Goal: Information Seeking & Learning: Find specific fact

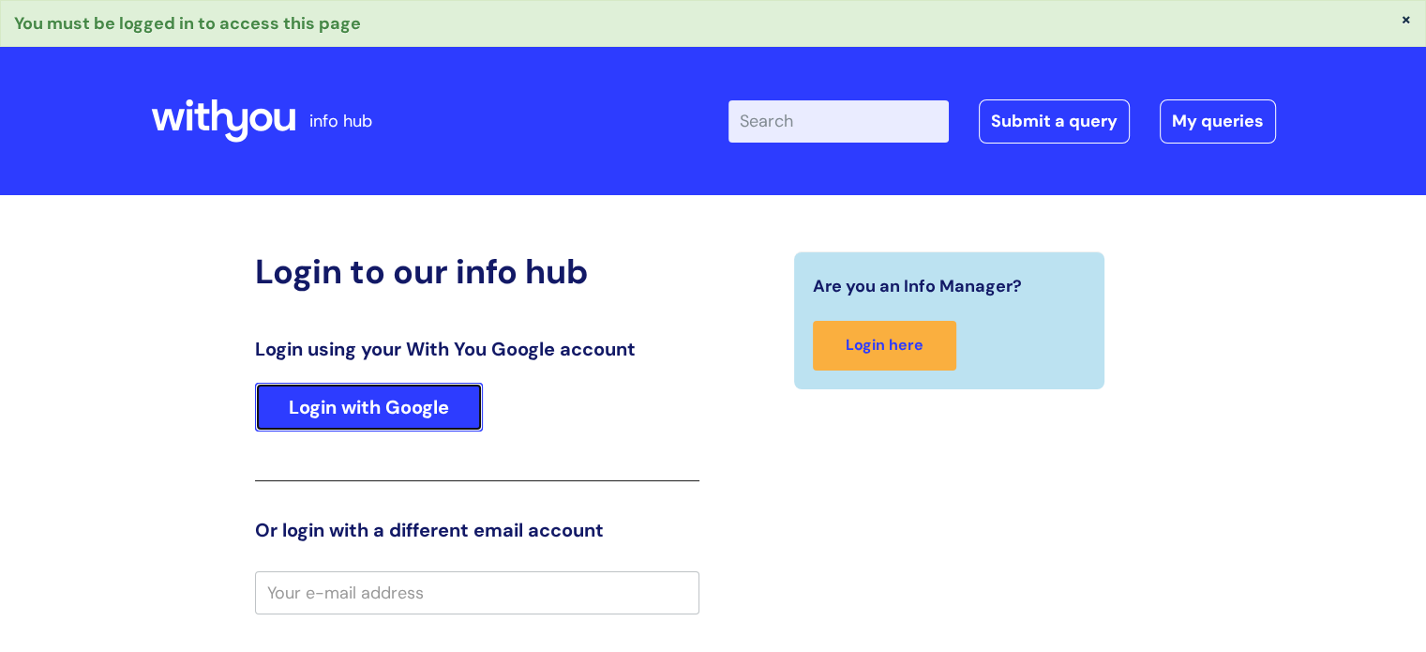
click at [309, 406] on link "Login with Google" at bounding box center [369, 407] width 228 height 49
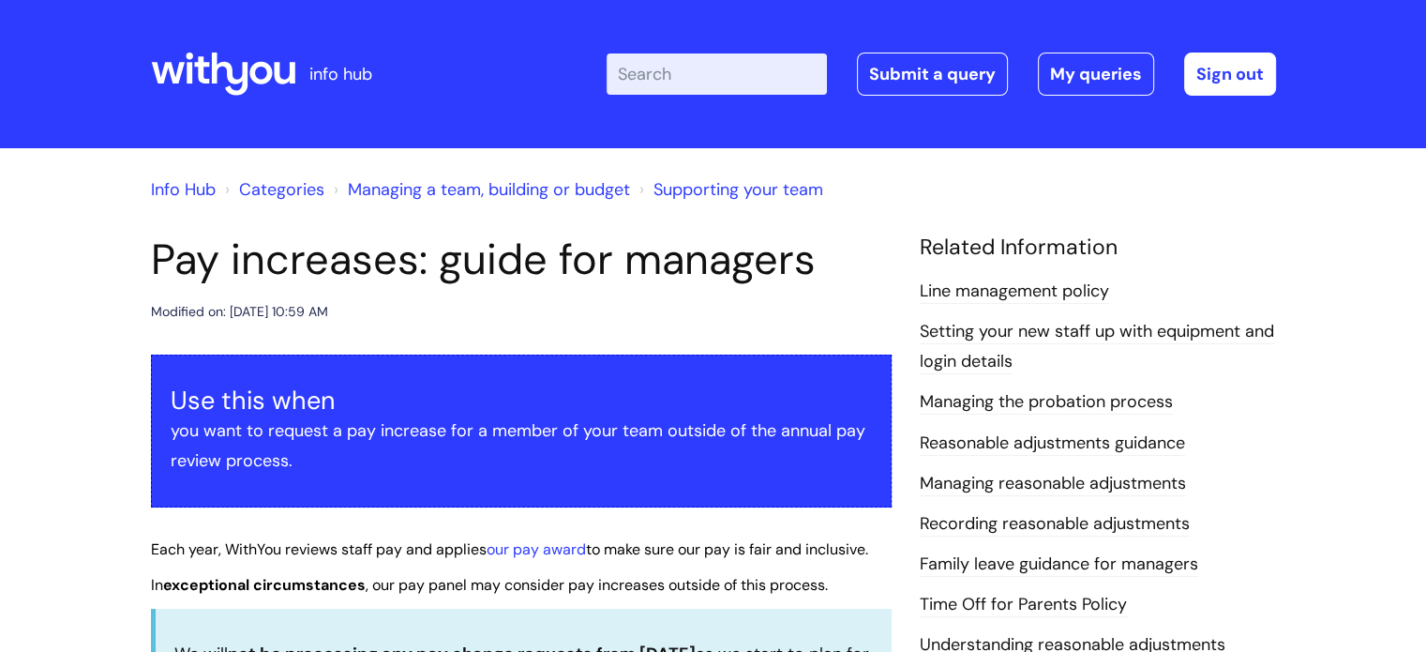
click at [741, 82] on input "Enter your search term here..." at bounding box center [717, 73] width 220 height 41
click at [563, 547] on link "our pay award" at bounding box center [536, 549] width 99 height 20
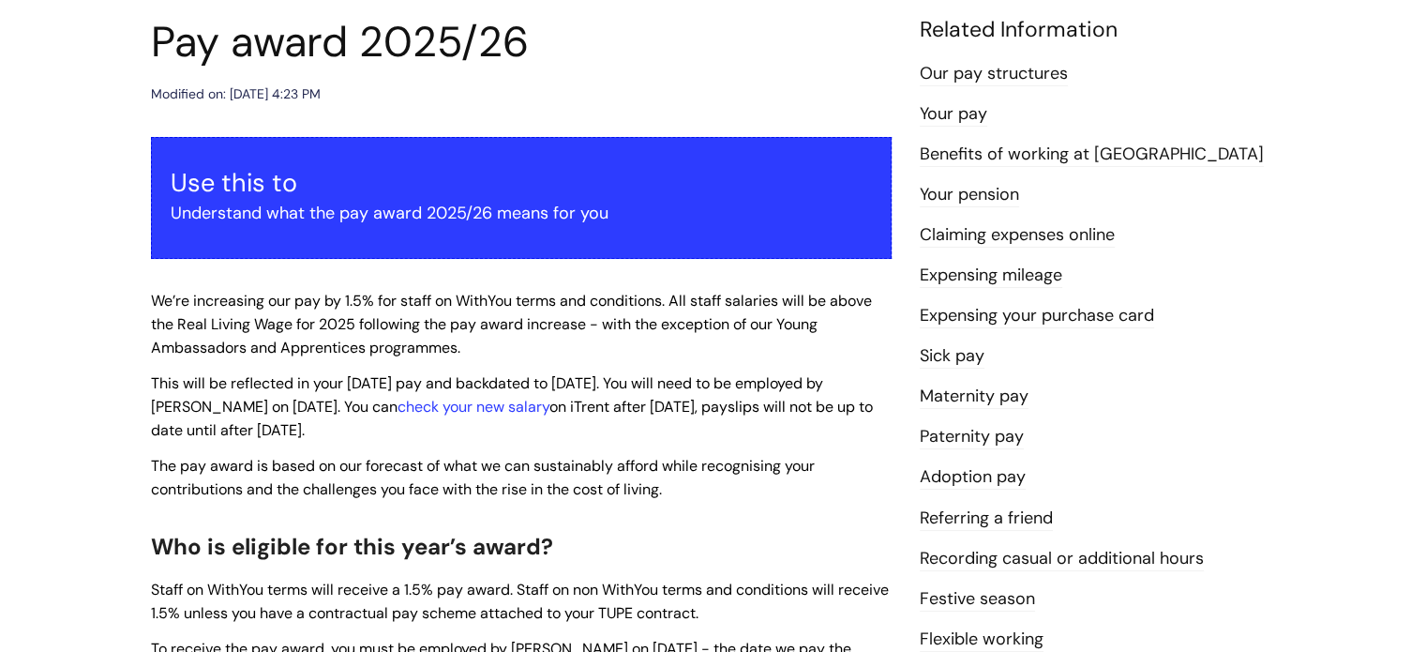
scroll to position [249, 0]
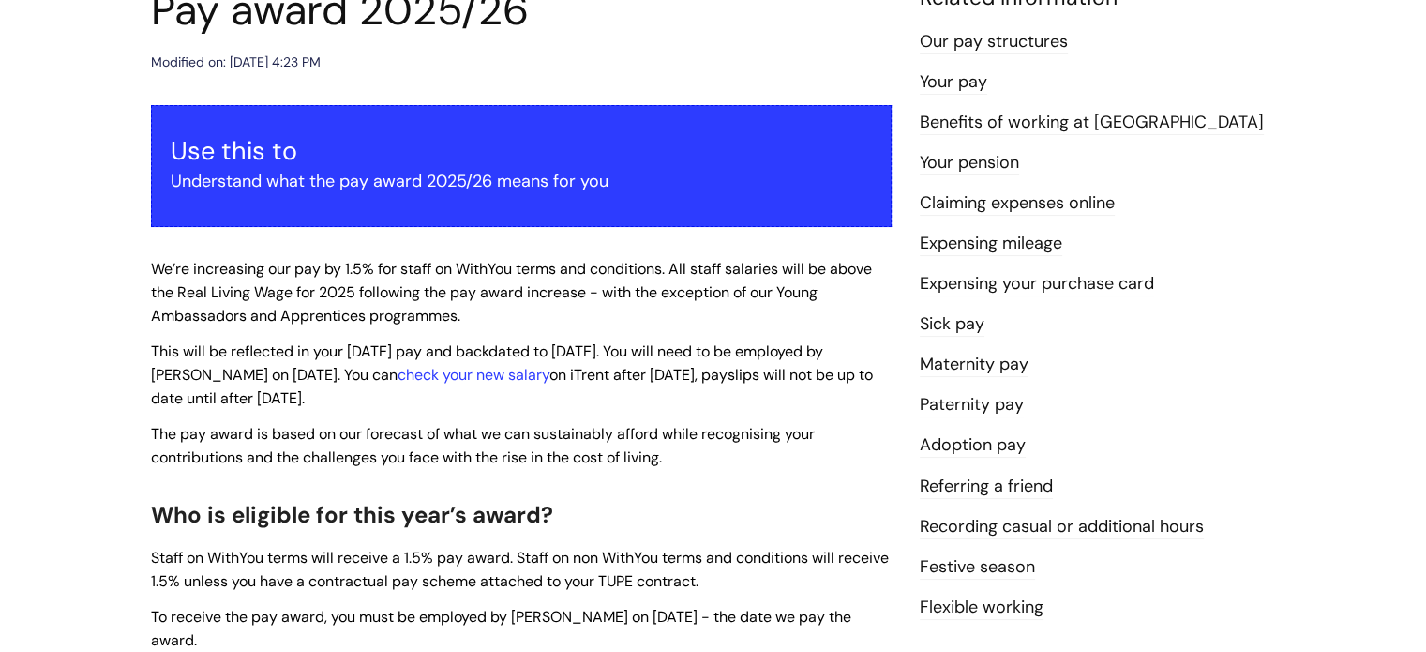
click at [1049, 43] on link "Our pay structures" at bounding box center [994, 42] width 148 height 24
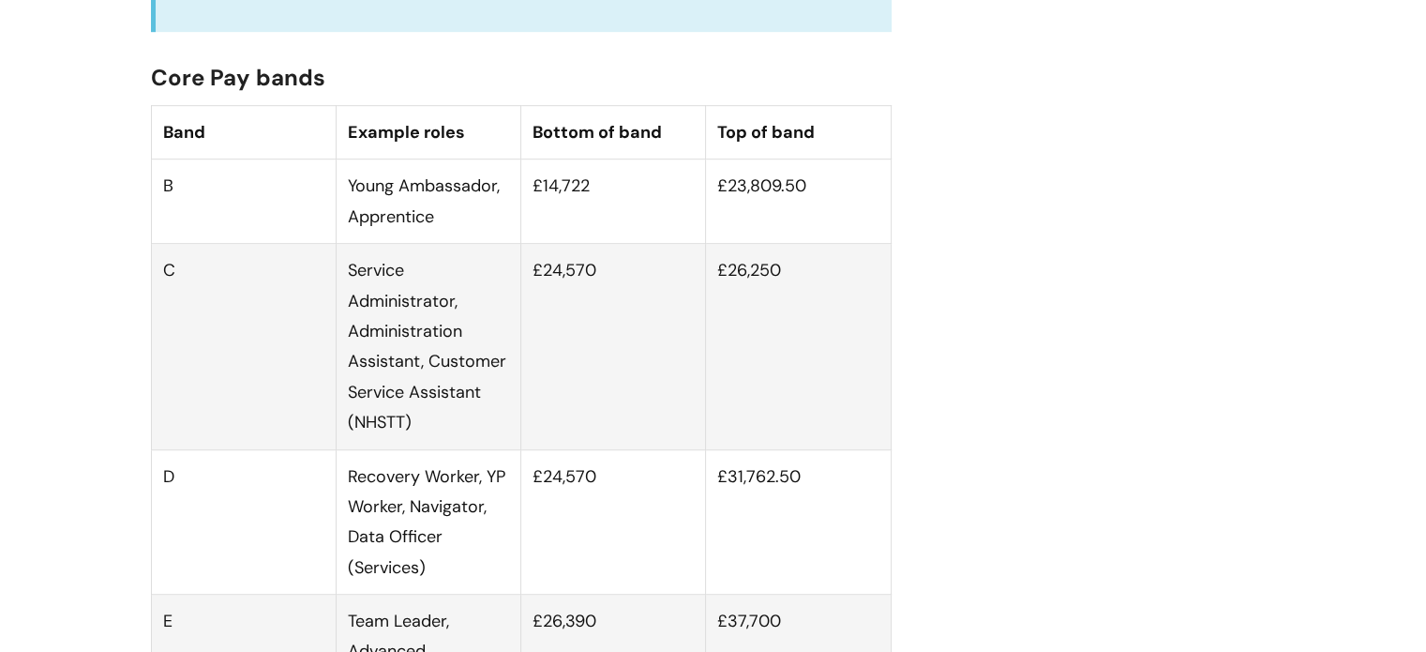
scroll to position [1069, 0]
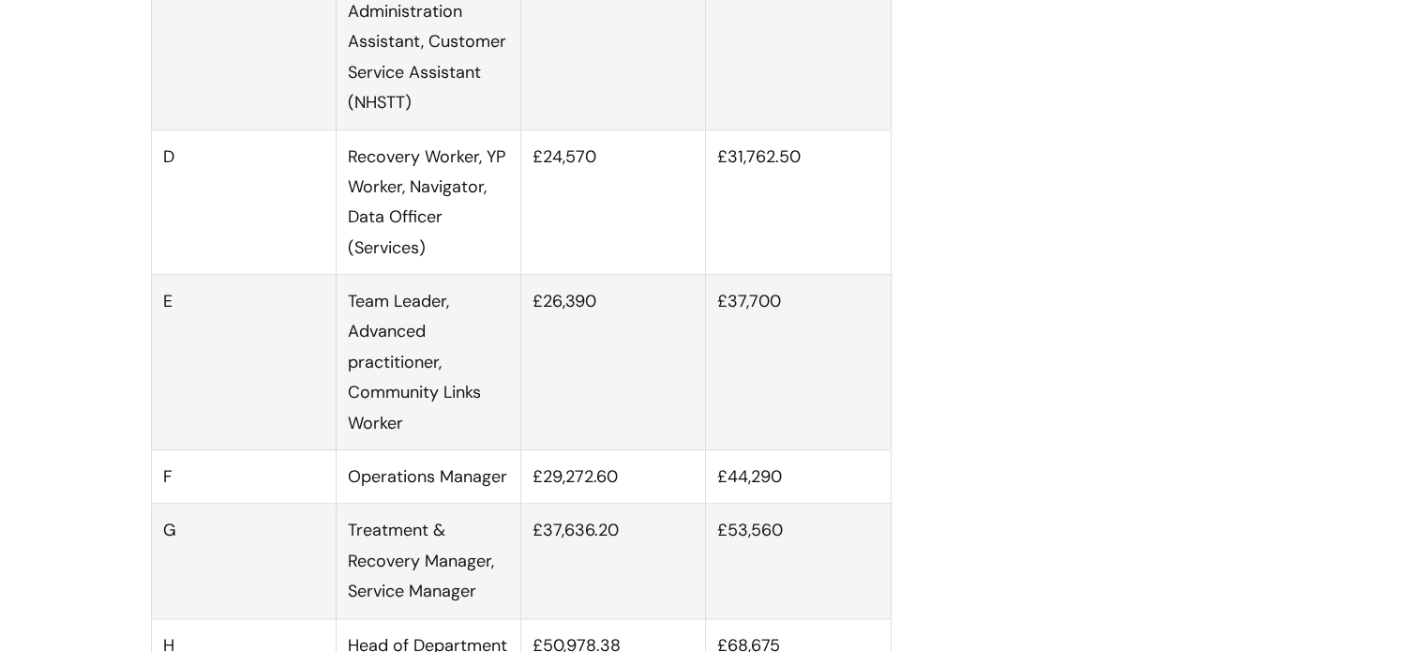
scroll to position [1485, 0]
